Goal: Information Seeking & Learning: Learn about a topic

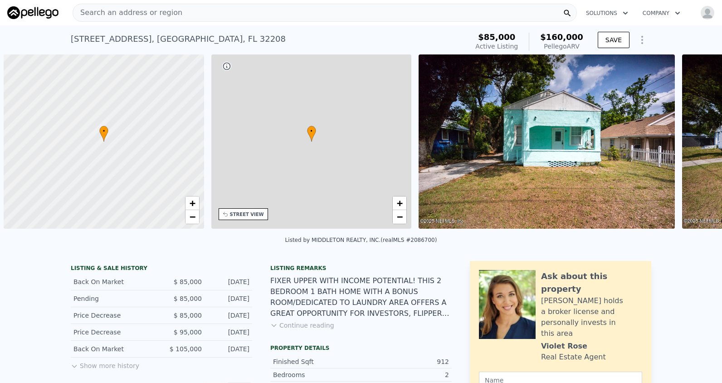
scroll to position [0, 4]
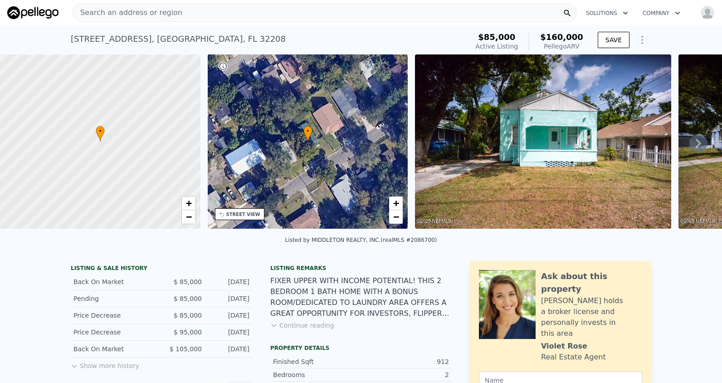
click at [192, 14] on div "Search an address or region" at bounding box center [325, 13] width 504 height 18
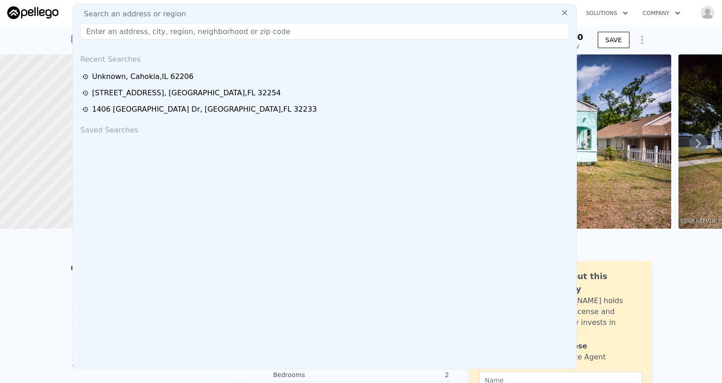
drag, startPoint x: 192, startPoint y: 14, endPoint x: 181, endPoint y: 29, distance: 19.5
click at [181, 29] on input "text" at bounding box center [324, 31] width 489 height 16
paste input "[STREET_ADDRESS]"
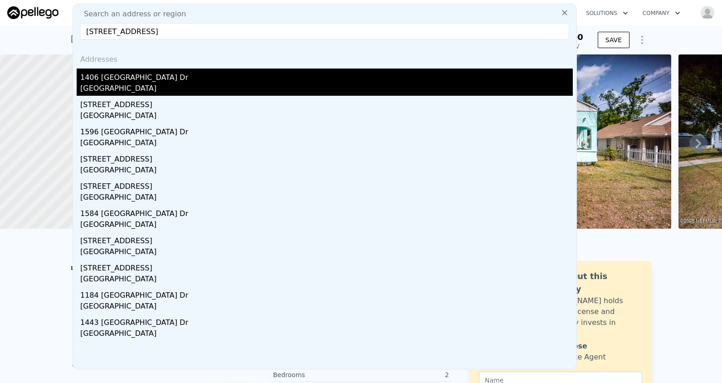
type input "[STREET_ADDRESS]"
click at [204, 90] on div "[GEOGRAPHIC_DATA]" at bounding box center [326, 89] width 492 height 13
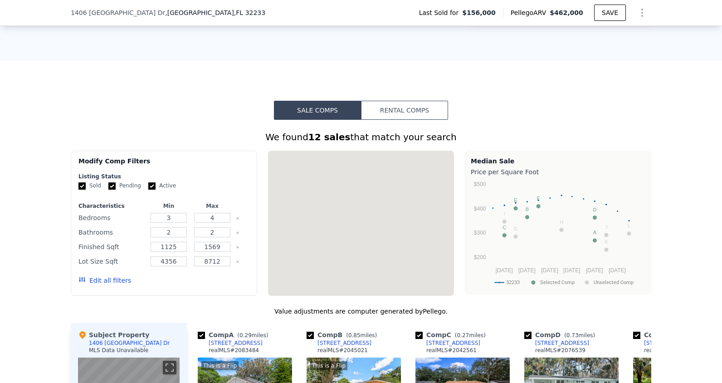
scroll to position [768, 0]
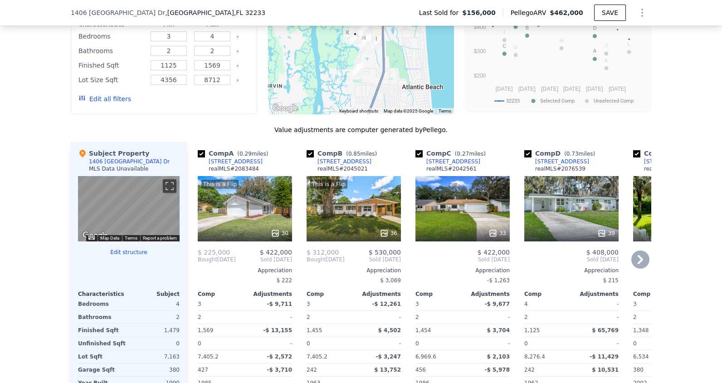
click at [642, 268] on icon at bounding box center [640, 259] width 18 height 18
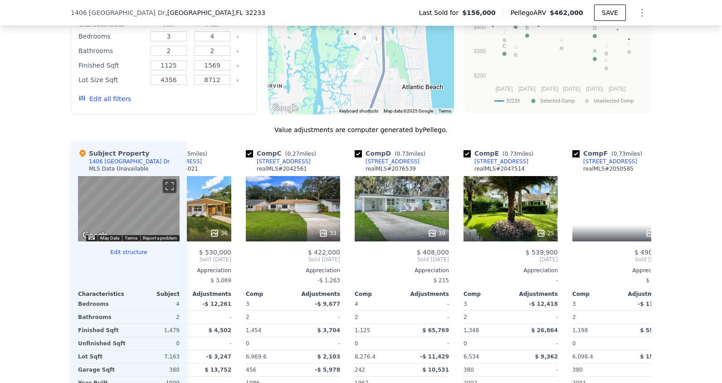
scroll to position [0, 218]
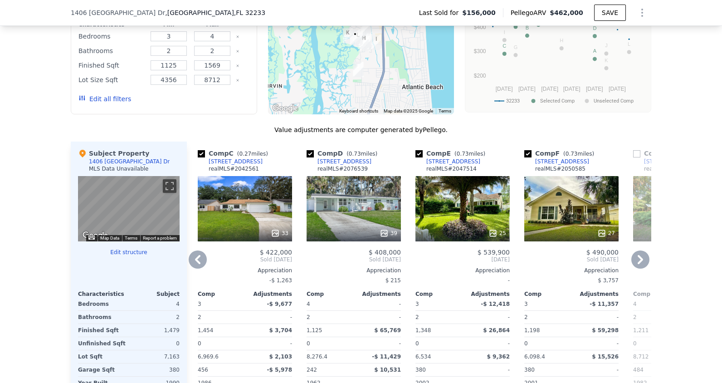
click at [527, 157] on input "checkbox" at bounding box center [527, 153] width 7 height 7
checkbox input "false"
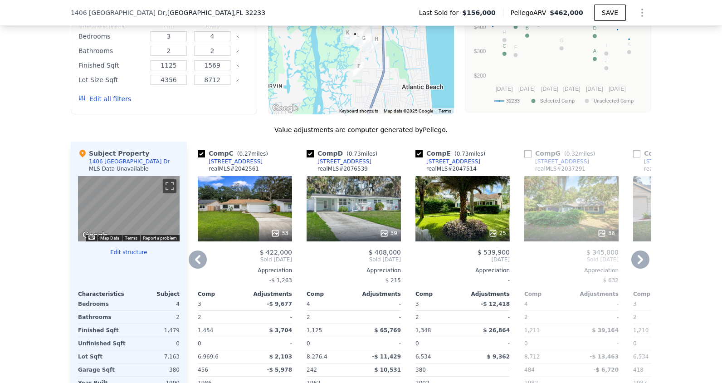
click at [638, 263] on icon at bounding box center [640, 259] width 5 height 9
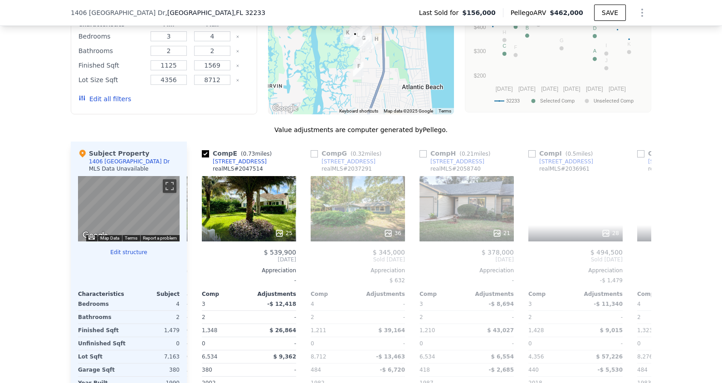
scroll to position [0, 435]
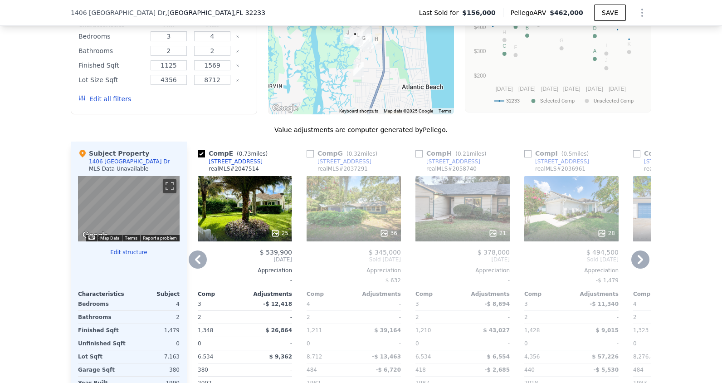
click at [195, 264] on icon at bounding box center [197, 259] width 5 height 9
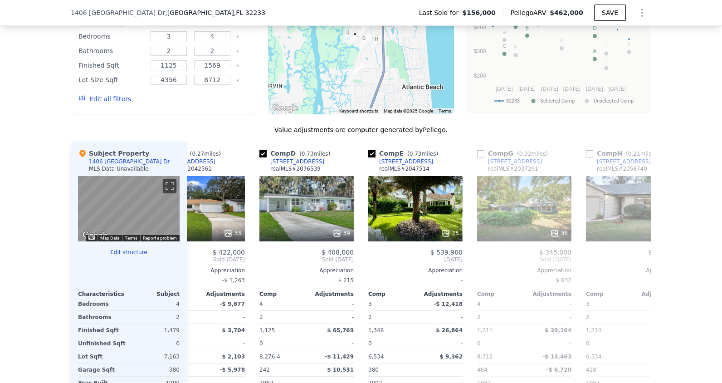
scroll to position [0, 218]
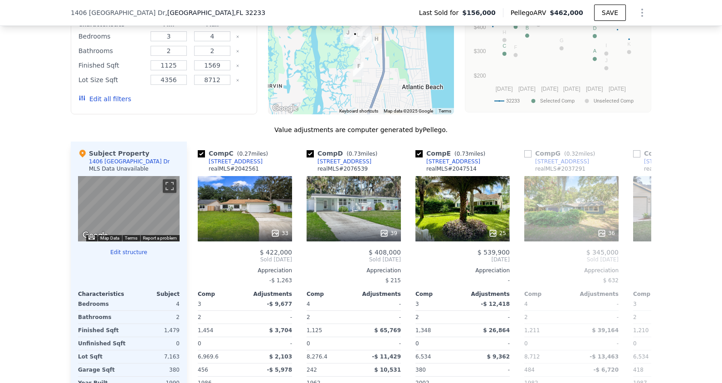
click at [195, 268] on div "Comp A ( 0.29 miles) [STREET_ADDRESS] realMLS # 2083484 This is a Flip 30 $ 225…" at bounding box center [419, 287] width 464 height 292
click at [195, 264] on icon at bounding box center [197, 259] width 5 height 9
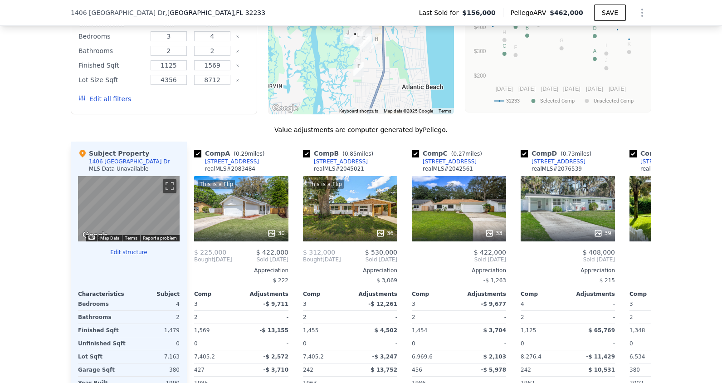
scroll to position [0, 0]
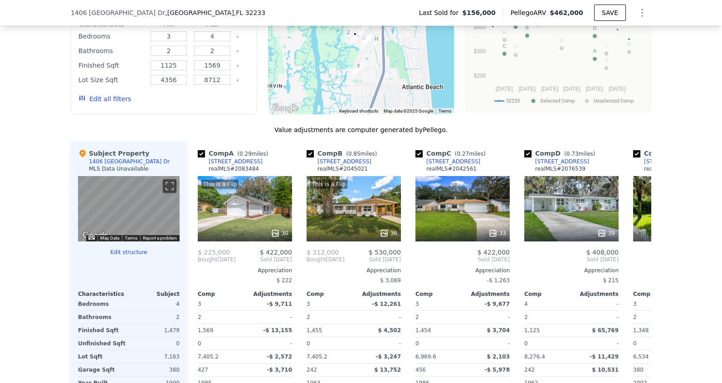
click at [198, 263] on span "Bought" at bounding box center [207, 259] width 19 height 7
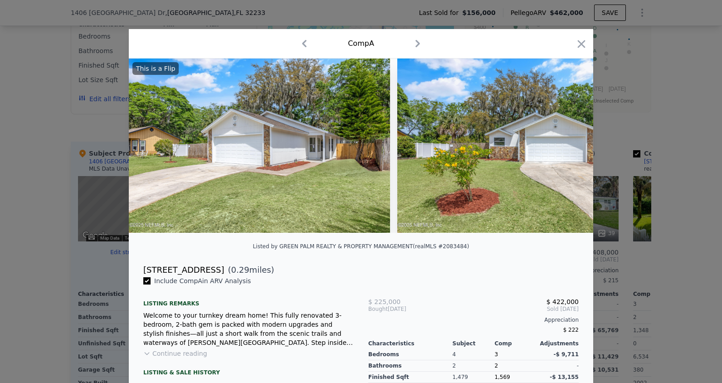
click at [579, 43] on icon "button" at bounding box center [582, 44] width 8 height 8
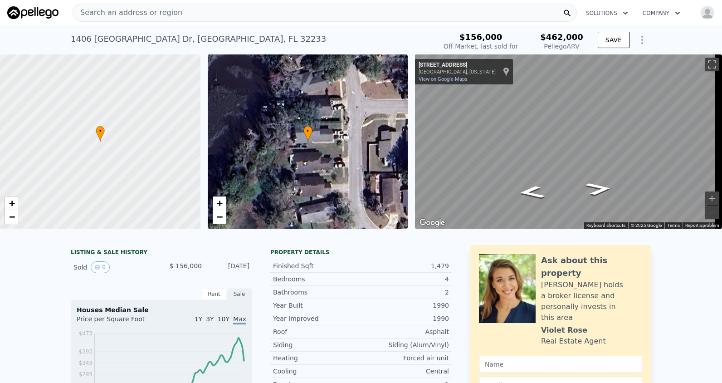
click at [349, 157] on div "• + −" at bounding box center [308, 141] width 200 height 174
checkbox input "true"
click at [540, 143] on icon "Go North, Cove Landing Dr" at bounding box center [555, 137] width 64 height 24
click at [538, 141] on icon "Go North, Cove Landing Dr" at bounding box center [555, 137] width 64 height 24
drag, startPoint x: 541, startPoint y: 158, endPoint x: 600, endPoint y: 161, distance: 59.1
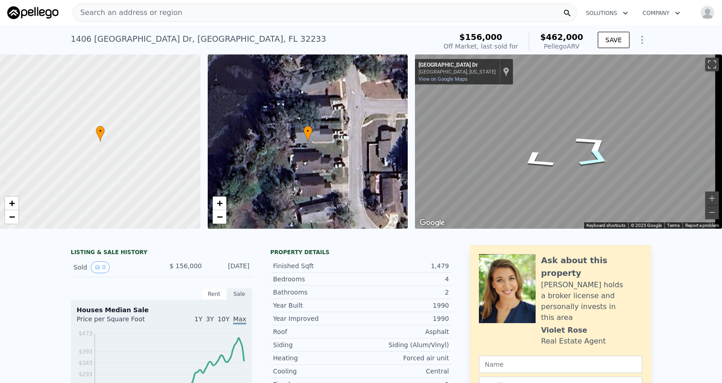
click at [600, 161] on icon "Map" at bounding box center [565, 141] width 300 height 174
click at [554, 127] on icon "Go South, Cove Landing Dr" at bounding box center [560, 131] width 59 height 22
click at [551, 128] on icon "Go South, Cove Landing Dr" at bounding box center [560, 131] width 59 height 22
click at [336, 88] on div "• + − • + − ← Move left → Move right ↑ Move up ↓ Move down + Zoom in - Zoom out…" at bounding box center [361, 141] width 722 height 174
